Goal: Information Seeking & Learning: Learn about a topic

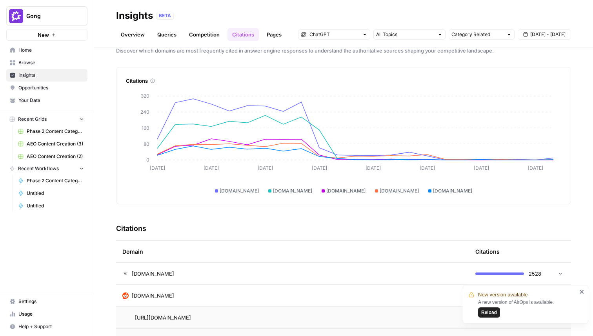
scroll to position [13, 0]
click at [492, 315] on span "Reload" at bounding box center [489, 312] width 16 height 7
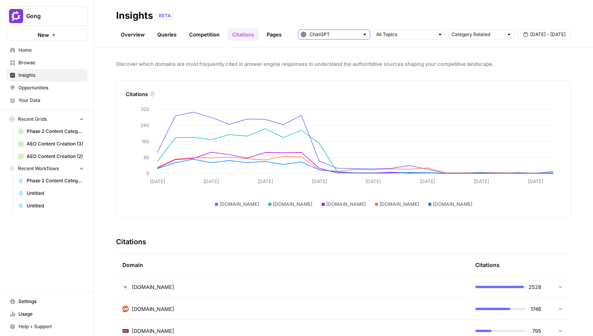
click at [340, 34] on input "text" at bounding box center [333, 35] width 49 height 8
click at [340, 60] on span "ChatGPT" at bounding box center [333, 63] width 40 height 8
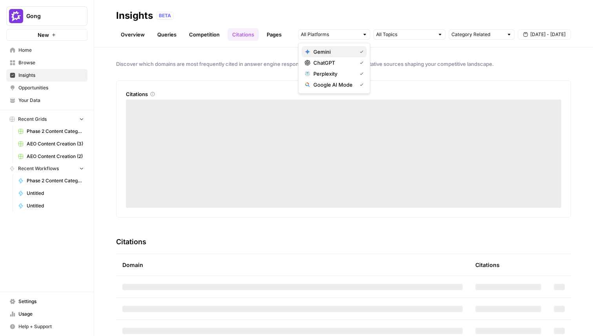
click at [335, 53] on span "Gemini" at bounding box center [333, 52] width 40 height 8
click at [335, 73] on span "Perplexity" at bounding box center [333, 74] width 40 height 8
click at [347, 59] on span "ChatGPT" at bounding box center [333, 63] width 40 height 8
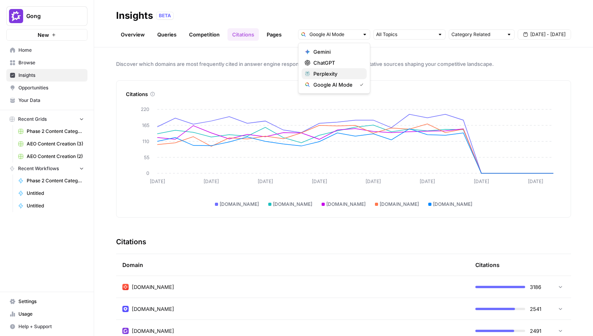
click at [343, 73] on span "Perplexity" at bounding box center [336, 74] width 47 height 8
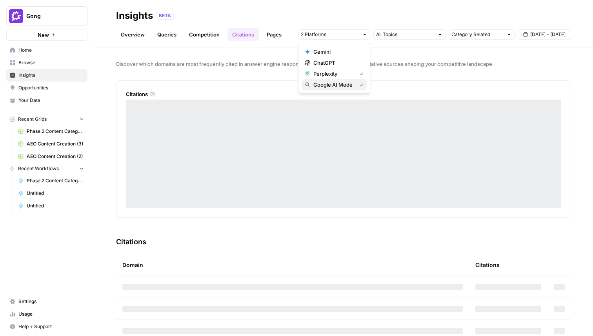
click at [343, 85] on span "Google AI Mode" at bounding box center [333, 85] width 40 height 8
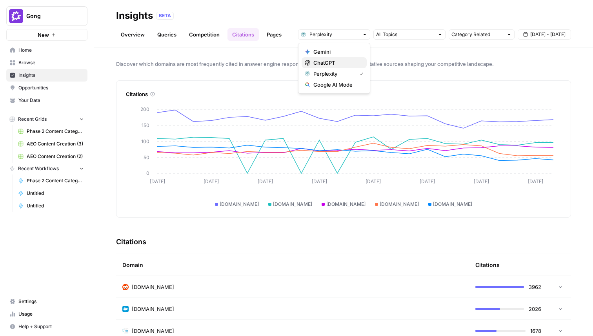
click at [325, 63] on span "ChatGPT" at bounding box center [336, 63] width 47 height 8
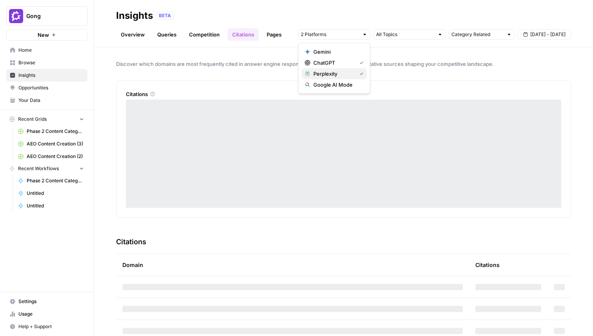
click at [329, 74] on span "Perplexity" at bounding box center [333, 74] width 40 height 8
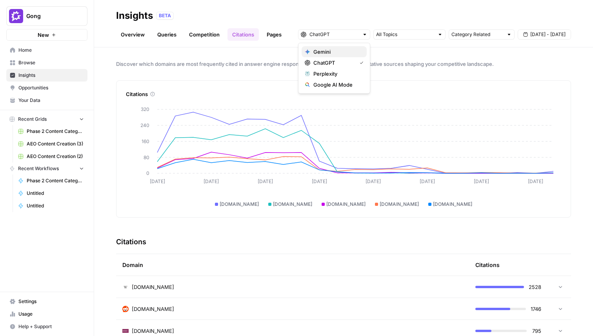
click at [342, 54] on span "Gemini" at bounding box center [336, 52] width 47 height 8
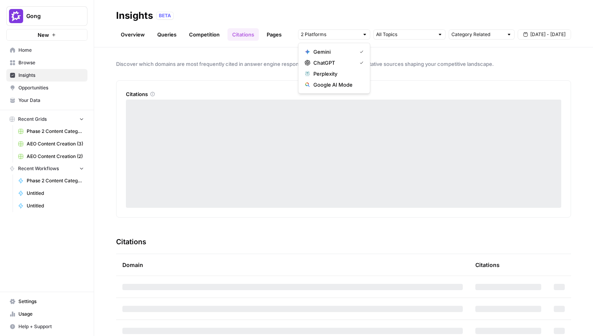
click at [342, 62] on span "ChatGPT" at bounding box center [333, 63] width 40 height 8
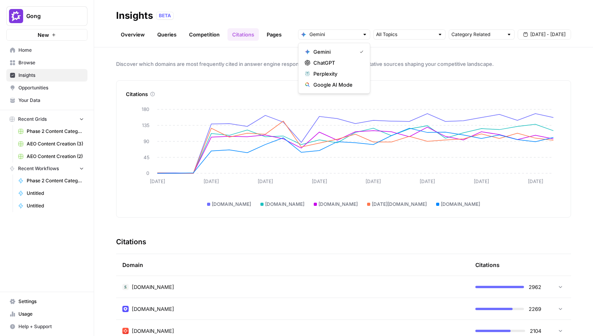
click at [62, 15] on span "Gong" at bounding box center [49, 16] width 47 height 8
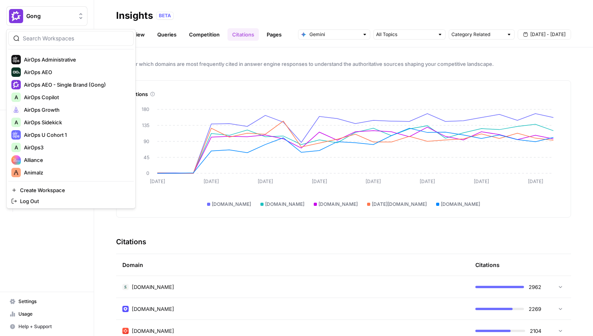
scroll to position [139, 0]
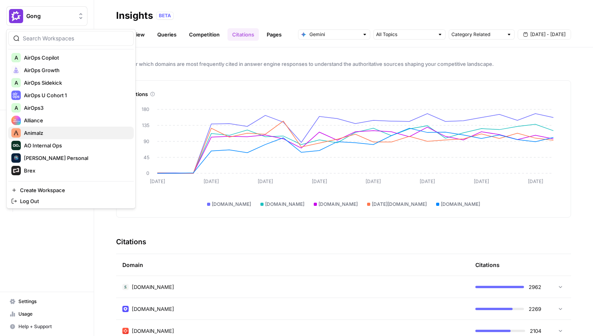
click at [72, 130] on span "Animalz" at bounding box center [76, 133] width 104 height 8
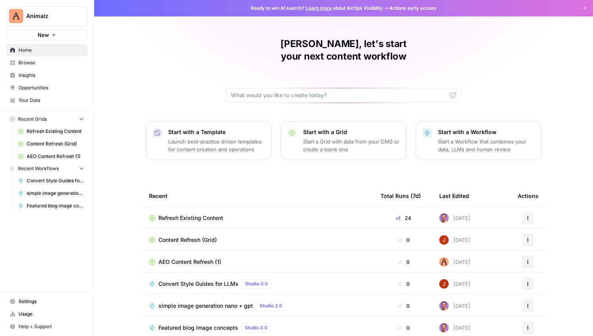
click at [53, 77] on span "Insights" at bounding box center [50, 75] width 65 height 7
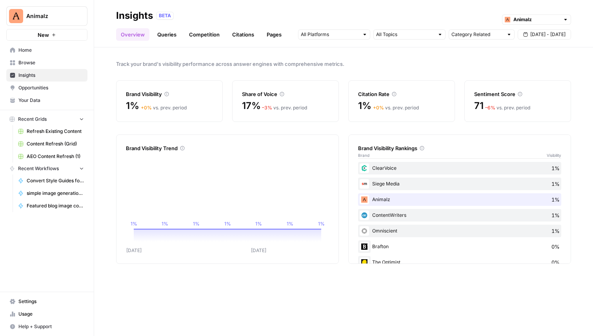
click at [227, 36] on link "Citations" at bounding box center [242, 34] width 31 height 13
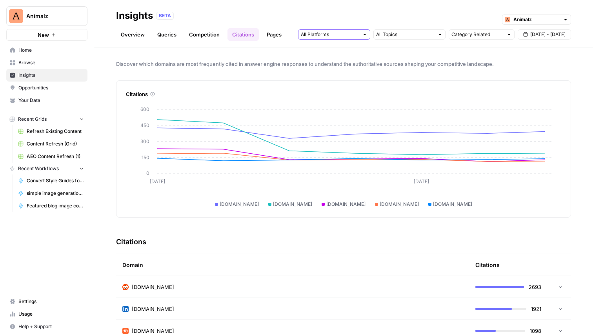
click at [343, 35] on input "text" at bounding box center [330, 35] width 58 height 8
click at [351, 76] on span "Perplexity" at bounding box center [333, 74] width 40 height 8
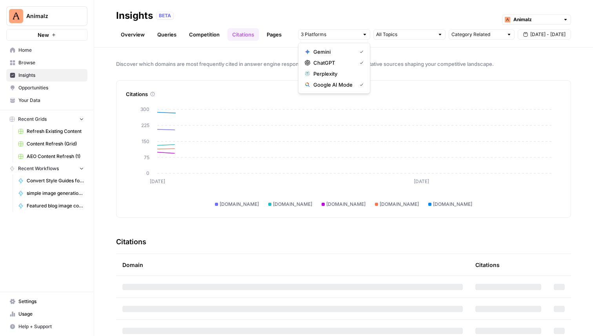
click at [338, 63] on span "ChatGPT" at bounding box center [333, 63] width 40 height 8
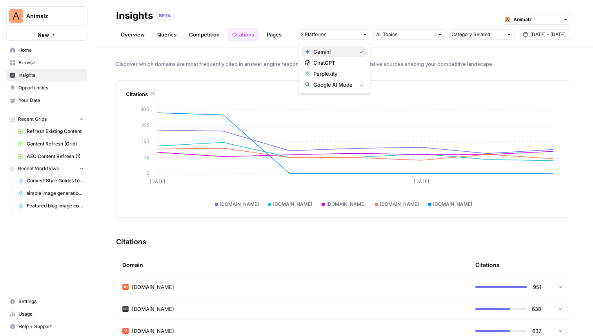
click at [328, 54] on span "Gemini" at bounding box center [333, 52] width 40 height 8
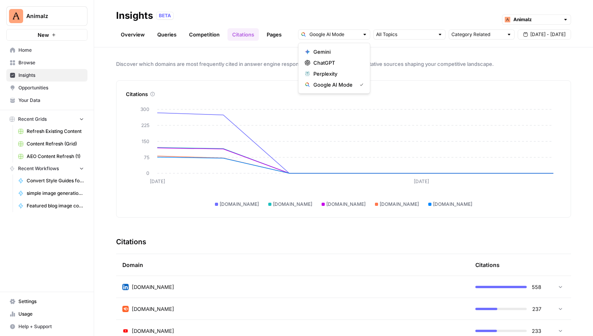
click at [69, 18] on span "Animalz" at bounding box center [49, 16] width 47 height 8
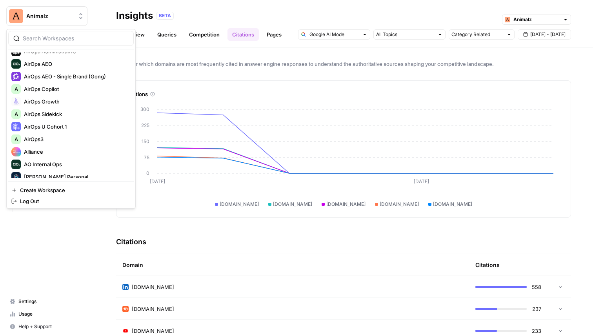
scroll to position [171, 0]
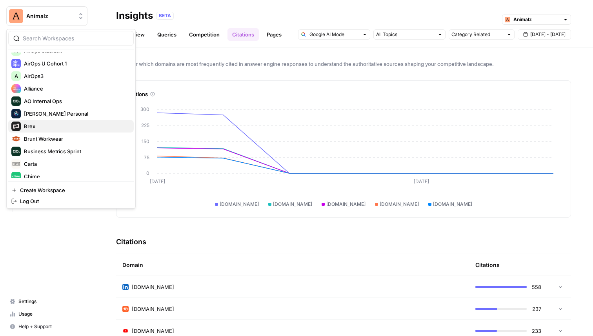
click at [47, 126] on span "Brex" at bounding box center [76, 126] width 104 height 8
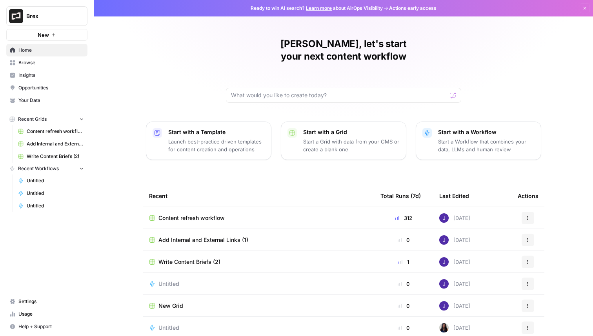
click at [52, 78] on span "Insights" at bounding box center [50, 75] width 65 height 7
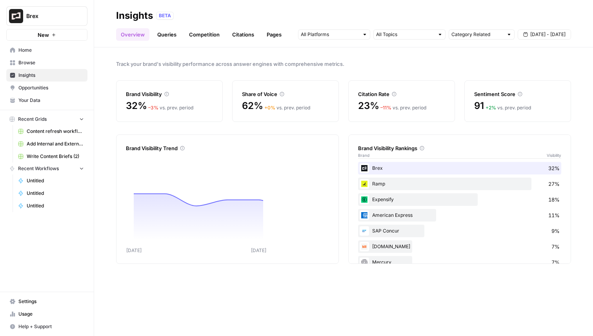
click at [209, 40] on link "Competition" at bounding box center [204, 34] width 40 height 13
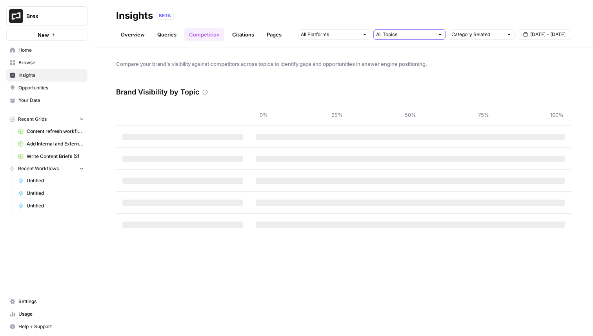
click at [407, 36] on input "text" at bounding box center [405, 35] width 58 height 8
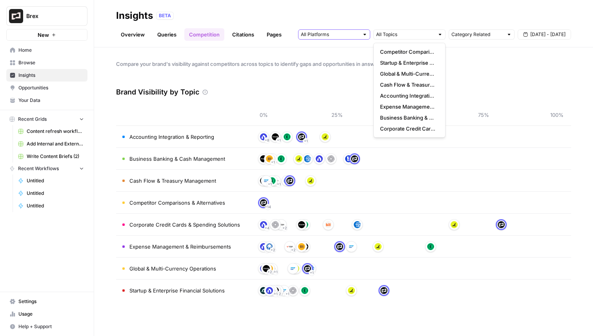
click at [343, 36] on input "text" at bounding box center [330, 35] width 58 height 8
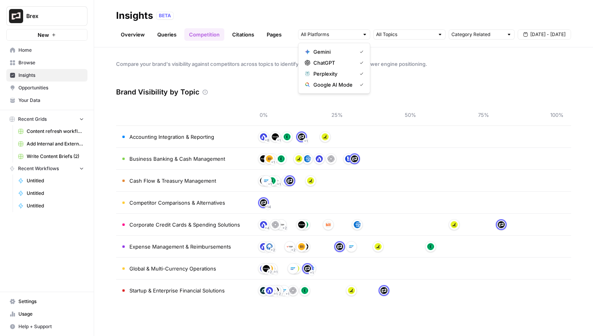
click at [236, 38] on link "Citations" at bounding box center [242, 34] width 31 height 13
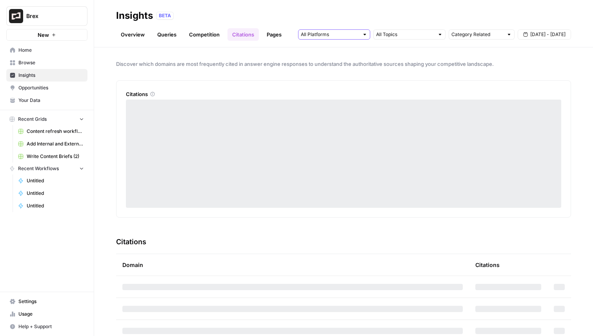
click at [329, 37] on input "text" at bounding box center [330, 35] width 58 height 8
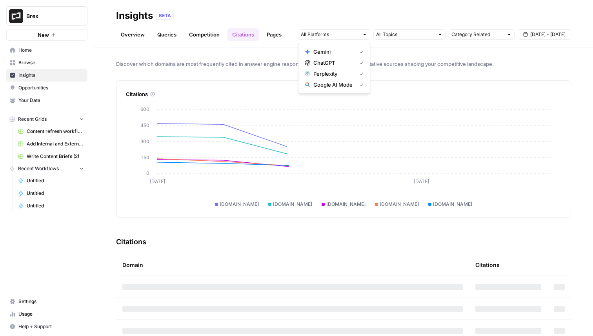
click at [329, 66] on span "ChatGPT" at bounding box center [333, 63] width 40 height 8
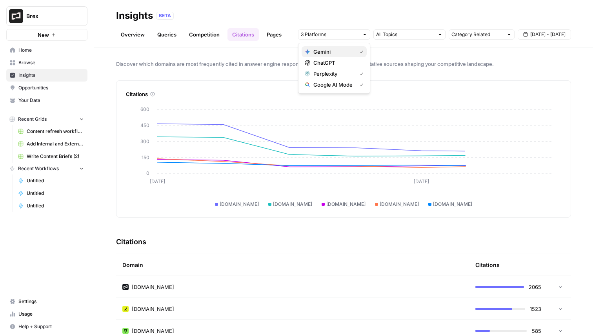
click at [328, 51] on span "Gemini" at bounding box center [333, 52] width 40 height 8
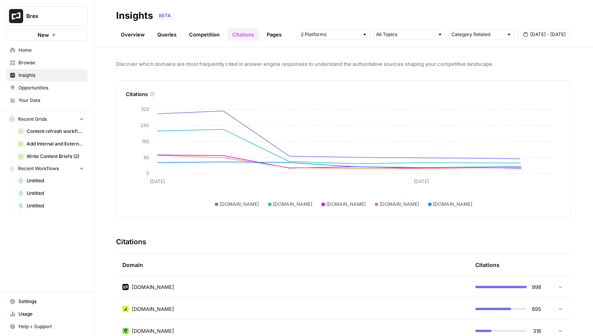
click at [260, 60] on span "Discover which domains are most frequently cited in answer engine responses to …" at bounding box center [343, 64] width 455 height 8
click at [353, 35] on input "text" at bounding box center [330, 35] width 58 height 8
click at [347, 76] on span "Perplexity" at bounding box center [333, 74] width 40 height 8
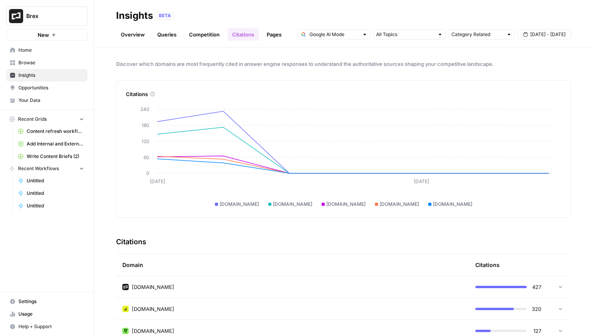
click at [261, 56] on div "Discover which domains are most frequently cited in answer engine responses to …" at bounding box center [343, 191] width 499 height 289
